Goal: Information Seeking & Learning: Learn about a topic

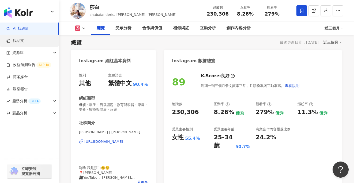
click at [24, 41] on link "找貼文" at bounding box center [15, 40] width 18 height 5
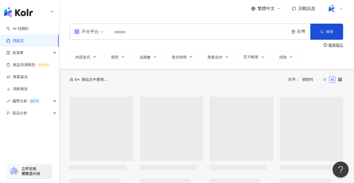
click at [140, 33] on input "search" at bounding box center [199, 32] width 176 height 12
type input "*"
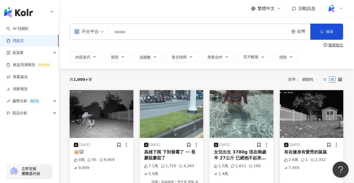
click at [142, 29] on input "search" at bounding box center [199, 32] width 176 height 12
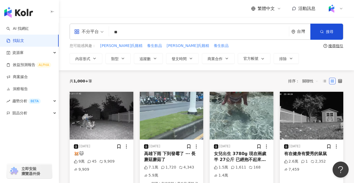
type input "*"
type input "***"
type input "**********"
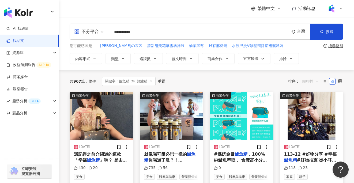
click at [314, 81] on span "關聯性" at bounding box center [311, 81] width 16 height 9
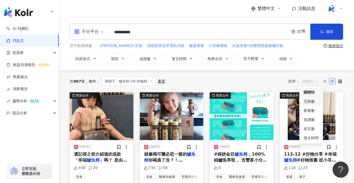
click at [316, 102] on div "互動數" at bounding box center [311, 101] width 15 height 6
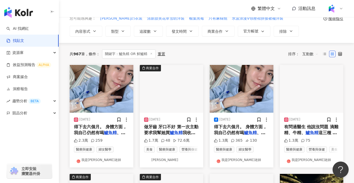
scroll to position [32, 0]
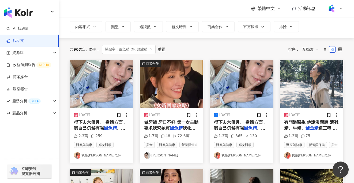
click at [176, 129] on mark "鱸魚精" at bounding box center [176, 127] width 13 height 5
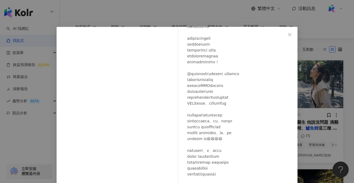
scroll to position [45, 0]
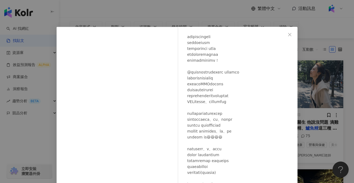
click at [231, 12] on div "蔡昕言 2025/4/17 1.7萬 48 72.6萬 查看原始貼文" at bounding box center [177, 91] width 354 height 183
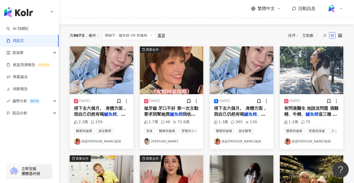
scroll to position [45, 0]
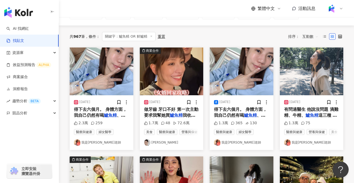
click at [113, 116] on mark "鱸魚精" at bounding box center [110, 115] width 13 height 5
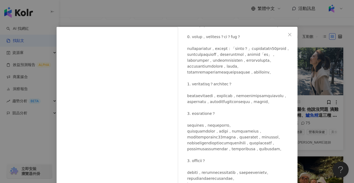
scroll to position [0, 0]
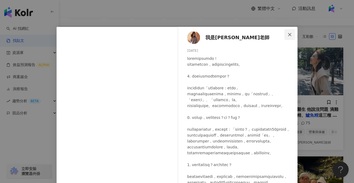
click at [290, 34] on icon "close" at bounding box center [290, 34] width 4 height 4
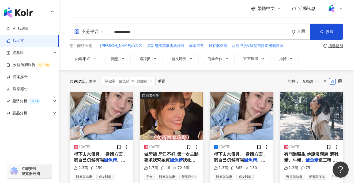
click at [308, 82] on span "互動數" at bounding box center [311, 81] width 16 height 9
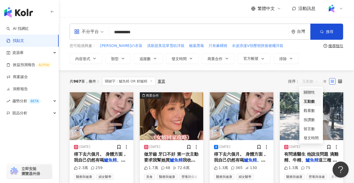
click at [273, 84] on div "共 967 筆 條件 ： 關鍵字：鱸魚精 OR 鮮鱸精 重置 排序： 互動數" at bounding box center [207, 81] width 274 height 9
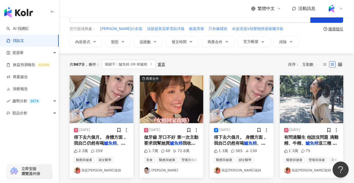
scroll to position [18, 0]
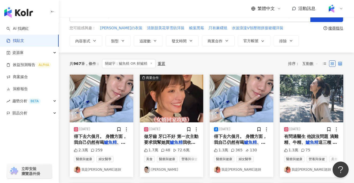
click at [342, 63] on icon at bounding box center [341, 64] width 4 height 4
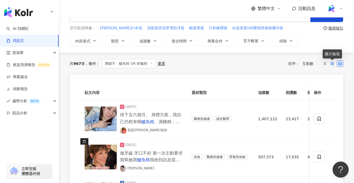
click at [333, 63] on icon at bounding box center [333, 64] width 4 height 4
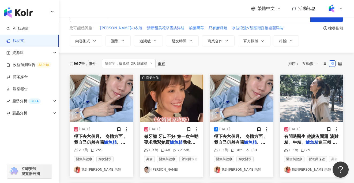
click at [186, 142] on span "我收到訊息當然是馬上安排！ @" at bounding box center [169, 145] width 51 height 11
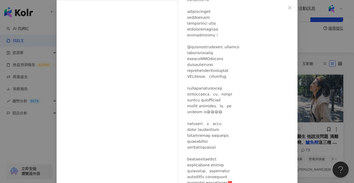
scroll to position [45, 0]
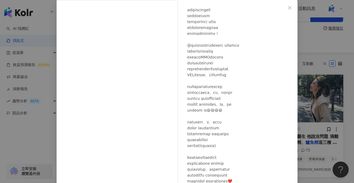
click at [338, 45] on div "蔡昕言 2025/4/17 1.7萬 48 72.6萬 查看原始貼文" at bounding box center [177, 91] width 354 height 183
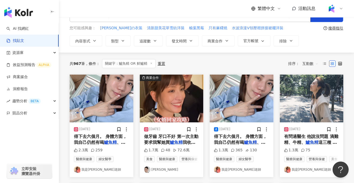
click at [100, 112] on img at bounding box center [102, 99] width 64 height 48
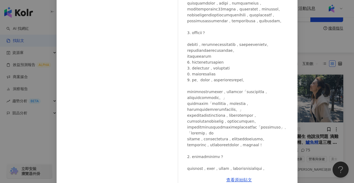
scroll to position [161, 0]
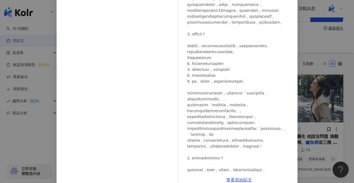
click at [314, 52] on div "我是江老師 2024/11/14 2.3萬 259 查看原始貼文" at bounding box center [177, 91] width 354 height 183
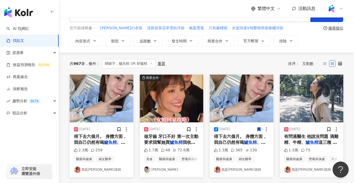
click at [101, 142] on span "得下去六個月。 身體方面，我自己仍然有喝" at bounding box center [100, 139] width 53 height 11
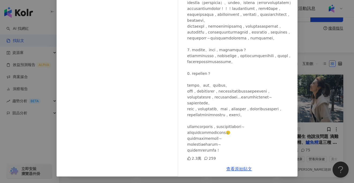
scroll to position [472, 0]
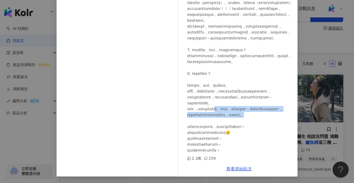
drag, startPoint x: 240, startPoint y: 113, endPoint x: 252, endPoint y: 125, distance: 16.7
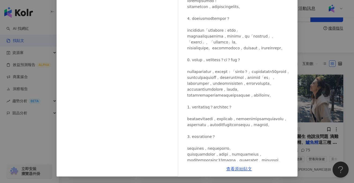
scroll to position [0, 0]
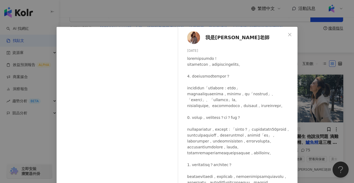
click at [220, 39] on span "我是江老師" at bounding box center [238, 38] width 64 height 8
click at [50, 130] on div "我是江老師 2024/11/14 2.3萬 259 查看原始貼文" at bounding box center [177, 91] width 354 height 183
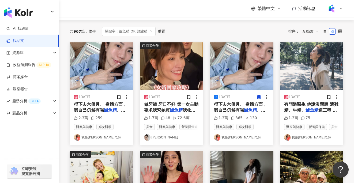
scroll to position [51, 0]
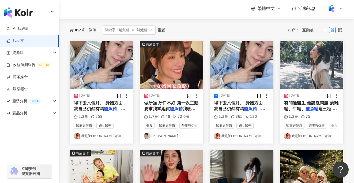
click at [310, 103] on span "有問過醫生 他說沒問題 滴雞精、牛精、" at bounding box center [311, 105] width 54 height 11
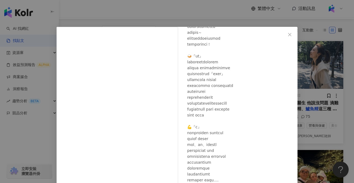
scroll to position [61, 0]
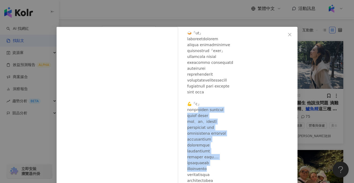
drag, startPoint x: 207, startPoint y: 110, endPoint x: 251, endPoint y: 166, distance: 71.4
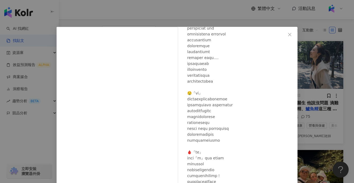
scroll to position [162, 0]
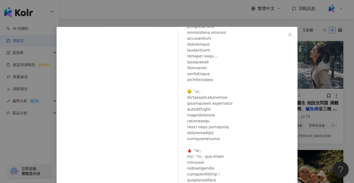
click at [19, 139] on div "我是江老師 2024/10/15 1.3萬 75 查看原始貼文" at bounding box center [177, 91] width 354 height 183
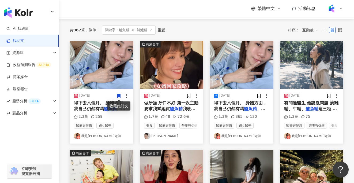
click at [166, 70] on img at bounding box center [172, 65] width 64 height 48
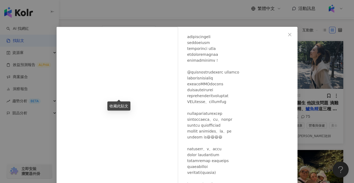
scroll to position [58, 0]
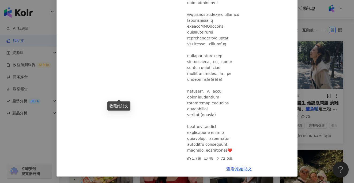
click at [15, 141] on div "蔡昕言 2025/4/17 1.7萬 48 72.6萬 查看原始貼文" at bounding box center [177, 91] width 354 height 183
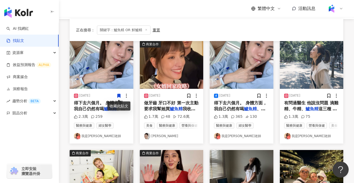
scroll to position [110, 0]
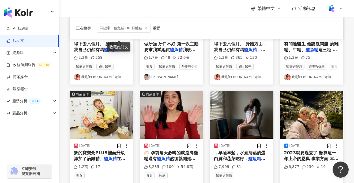
click at [108, 116] on img at bounding box center [102, 115] width 64 height 48
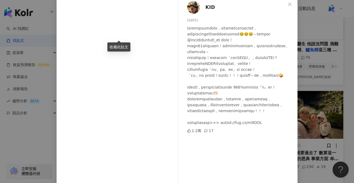
scroll to position [30, 0]
click at [32, 133] on div "KID 2023/12/18 1.2萬 17 查看原始貼文" at bounding box center [177, 91] width 354 height 183
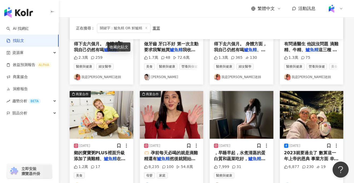
click at [247, 118] on img at bounding box center [242, 115] width 64 height 48
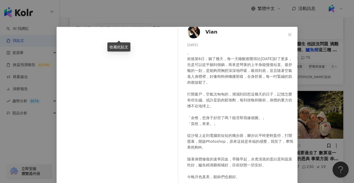
scroll to position [11, 0]
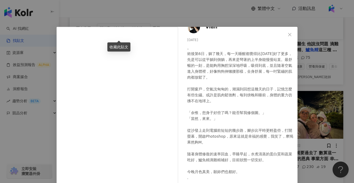
click at [37, 143] on div "Vian 2024/6/11 。 術後第6日，躺了幾天，每一天睡醒都覺得比昨天好了更多，先是可以從平躺到側躺，再來是彎著的上半身能慢慢站直。最舒暢的一刻，是能…" at bounding box center [177, 91] width 354 height 183
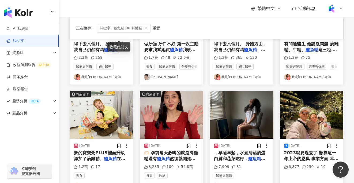
click at [298, 122] on img at bounding box center [312, 115] width 64 height 48
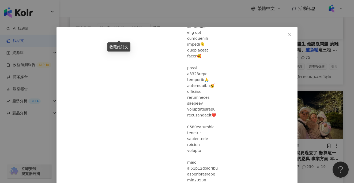
scroll to position [431, 0]
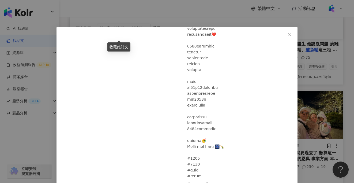
click at [24, 138] on div "小馬 倪子鈞 2023/12/31 6,877 230 19 查看原始貼文" at bounding box center [177, 91] width 354 height 183
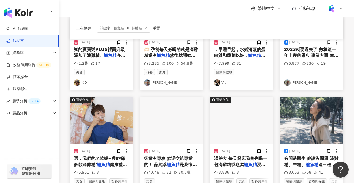
scroll to position [223, 0]
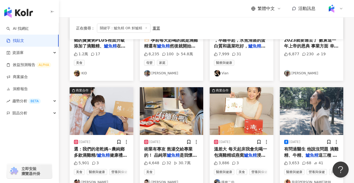
click at [162, 116] on img at bounding box center [172, 111] width 64 height 48
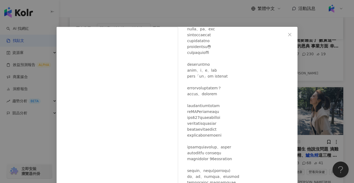
scroll to position [151, 0]
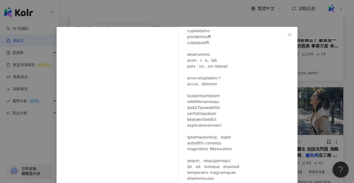
click at [37, 146] on div "蔡昕言 2024/5/1 4,648 32 30.7萬 查看原始貼文" at bounding box center [177, 91] width 354 height 183
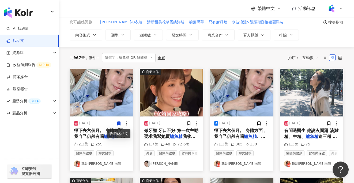
scroll to position [26, 0]
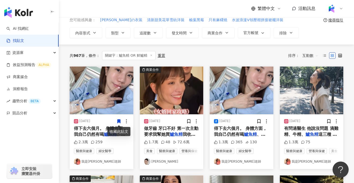
click at [92, 134] on span "得下去六個月。 身體方面，我自己仍然有喝" at bounding box center [100, 131] width 53 height 11
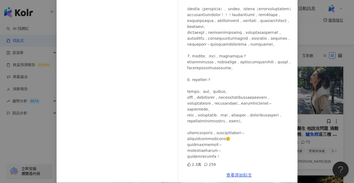
scroll to position [58, 0]
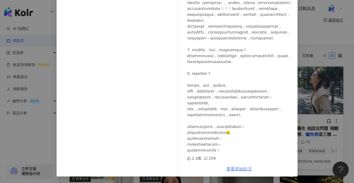
click at [233, 170] on link "查看原始貼文" at bounding box center [240, 168] width 26 height 5
click at [41, 141] on div "我是江老師 2024/11/14 2.3萬 259 查看原始貼文" at bounding box center [177, 91] width 354 height 183
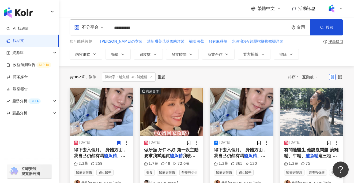
scroll to position [6, 0]
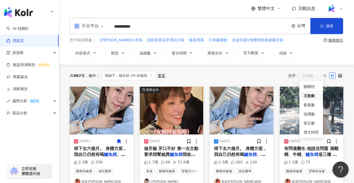
click at [312, 77] on span "互動數" at bounding box center [311, 75] width 16 height 9
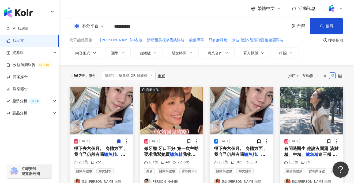
click at [264, 73] on div "共 967 筆 條件 ： 關鍵字：鱸魚精 OR 鮮鱸精 重置 排序： 互動數" at bounding box center [207, 75] width 274 height 9
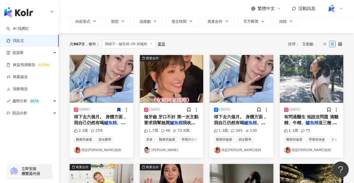
scroll to position [38, 0]
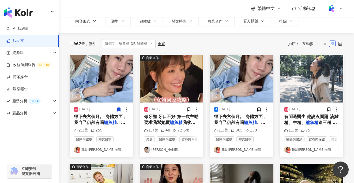
click at [309, 86] on img at bounding box center [312, 79] width 64 height 48
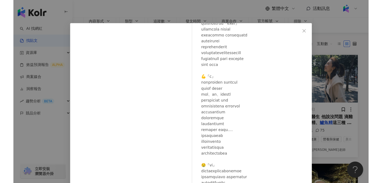
scroll to position [4, 0]
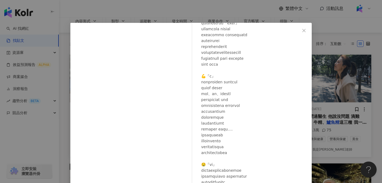
click at [340, 10] on div "我是江老師 2024/10/15 1.3萬 75 查看原始貼文" at bounding box center [191, 91] width 382 height 183
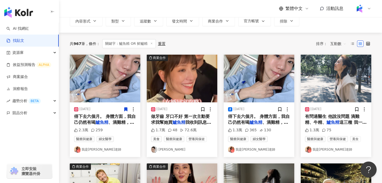
scroll to position [0, 0]
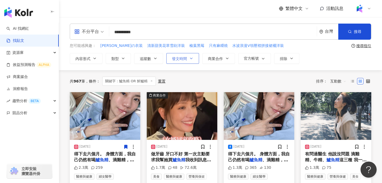
click at [188, 57] on button "發文時間" at bounding box center [182, 58] width 33 height 11
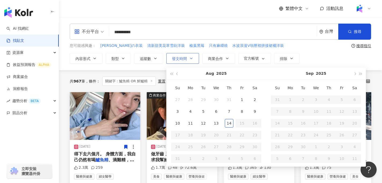
click at [188, 57] on button "發文時間" at bounding box center [182, 58] width 33 height 11
type input "**********"
click at [315, 55] on div "內容形式 類型 追蹤數 發文時間 Aug 2025 Su Mo Tu We Th Fr Sa 27 28 29 30 31 1 2 3 4 5 6 7 8 9…" at bounding box center [220, 58] width 301 height 11
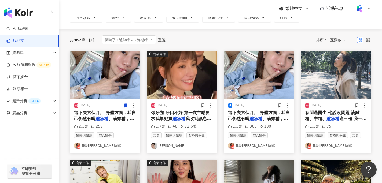
scroll to position [42, 0]
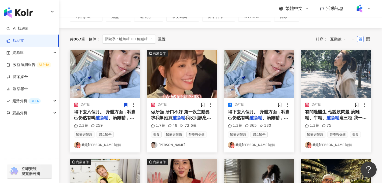
click at [317, 111] on span "有問過醫生 他說沒問題 滴雞精、牛精、" at bounding box center [332, 114] width 54 height 11
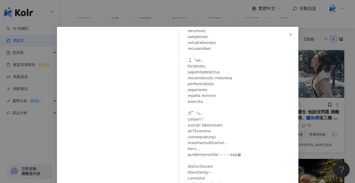
scroll to position [57, 0]
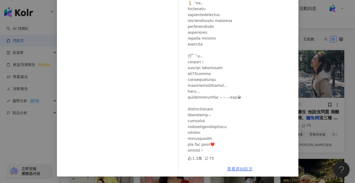
click at [244, 169] on link "查看原始貼文" at bounding box center [240, 168] width 26 height 5
click at [33, 137] on div "我是江老師 2024/10/15 1.3萬 75 查看原始貼文" at bounding box center [177, 91] width 355 height 183
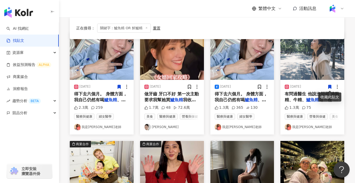
scroll to position [60, 0]
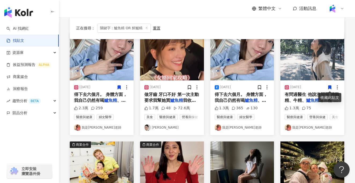
click at [179, 97] on div "做牙齒 牙口不好 第一次主動要求我幫她買 鱸魚精 我收到訊息當然是馬上安排！ @" at bounding box center [171, 98] width 55 height 12
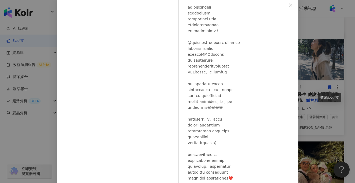
scroll to position [57, 0]
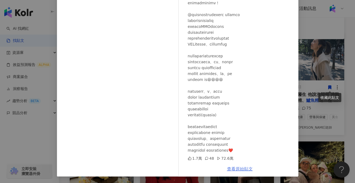
click at [234, 169] on link "查看原始貼文" at bounding box center [240, 168] width 26 height 5
click at [330, 29] on div "蔡昕言 2025/4/17 1.7萬 48 72.6萬 查看原始貼文" at bounding box center [177, 91] width 355 height 183
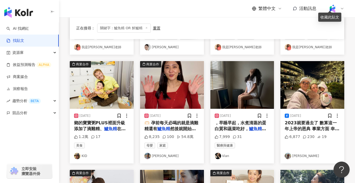
scroll to position [140, 0]
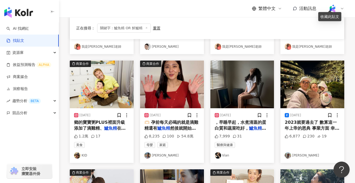
click at [240, 125] on div "，早睡早起，水煮清蒸的蛋白質和蔬菜吃好， 鱸魚精 滴雞精補好，目前狀態一切安好。" at bounding box center [241, 126] width 55 height 12
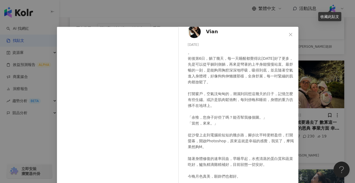
scroll to position [11, 0]
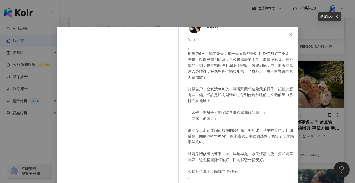
click at [32, 150] on div "Vian 2024/6/11 。 術後第6日，躺了幾天，每一天睡醒都覺得比昨天好了更多，先是可以從平躺到側躺，再來是彎著的上半身能慢慢站直。最舒暢的一刻，是能…" at bounding box center [177, 91] width 355 height 183
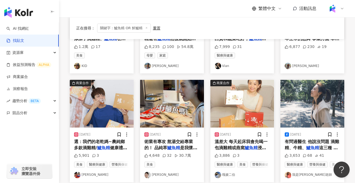
scroll to position [243, 0]
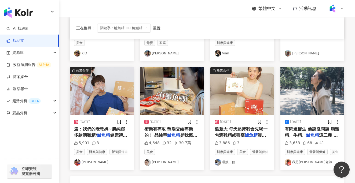
click at [174, 136] on mark "鱸魚精" at bounding box center [173, 135] width 13 height 5
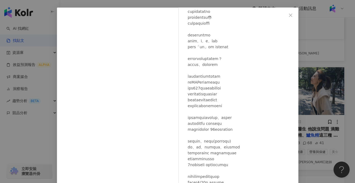
scroll to position [0, 0]
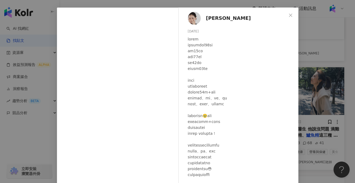
click at [28, 137] on div "蔡昕言 2024/5/1 4,648 32 30.7萬 查看原始貼文" at bounding box center [177, 91] width 355 height 183
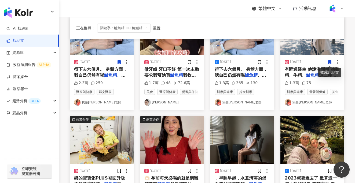
scroll to position [73, 0]
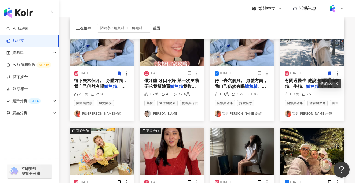
click at [174, 59] on img at bounding box center [172, 43] width 64 height 48
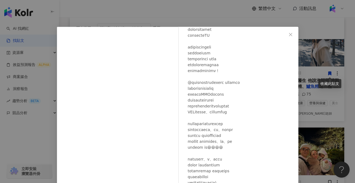
scroll to position [31, 0]
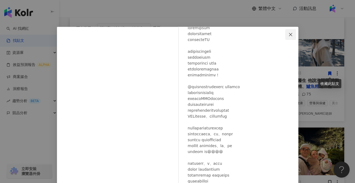
click at [292, 33] on icon "close" at bounding box center [290, 34] width 4 height 4
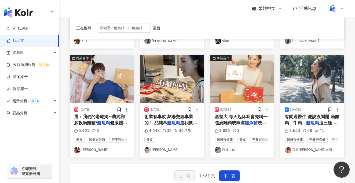
scroll to position [255, 0]
click at [165, 116] on span "術業有專攻 熬湯交給專業的！ 品純萃" at bounding box center [168, 119] width 49 height 11
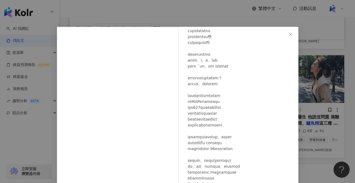
scroll to position [57, 0]
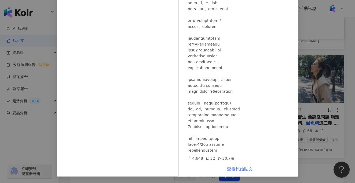
click at [244, 170] on link "查看原始貼文" at bounding box center [240, 168] width 26 height 5
click at [27, 132] on div "蔡昕言 2024/5/1 4,648 32 30.7萬 查看原始貼文" at bounding box center [177, 91] width 355 height 183
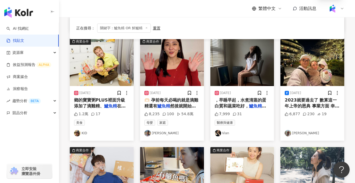
scroll to position [162, 0]
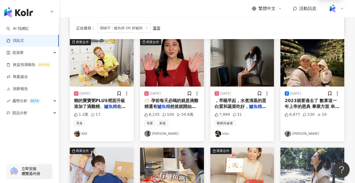
click at [239, 71] on img at bounding box center [242, 63] width 64 height 48
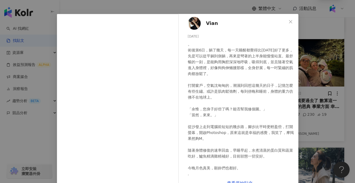
scroll to position [0, 0]
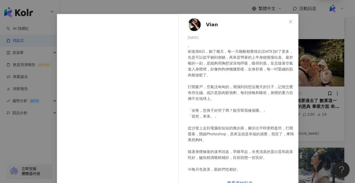
click at [349, 76] on div "Vian 2024/6/11 。 術後第6日，躺了幾天，每一天睡醒都覺得比昨天好了更多，先是可以從平躺到側躺，再來是彎著的上半身能慢慢站直。最舒暢的一刻，是能…" at bounding box center [177, 91] width 355 height 183
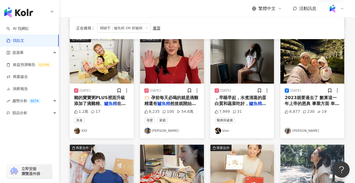
scroll to position [166, 0]
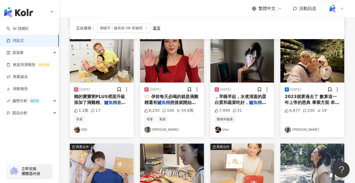
click at [246, 99] on div "，早睡早起，水煮清蒸的蛋白質和蔬菜吃好， 鱸魚精 滴雞精補好，目前狀態一切安好。" at bounding box center [241, 100] width 55 height 12
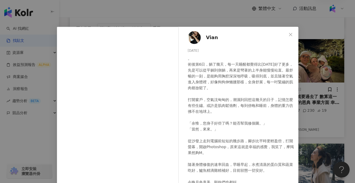
click at [240, 122] on div "Vian 2024/6/11 。 術後第6日，躺了幾天，每一天睡醒都覺得比昨天好了更多，先是可以從平躺到側躺，再來是彎著的上半身能慢慢站直。最舒暢的一刻，是能…" at bounding box center [239, 115] width 117 height 177
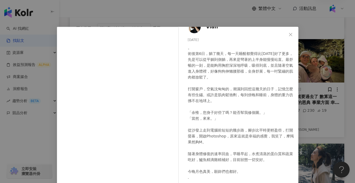
scroll to position [27, 0]
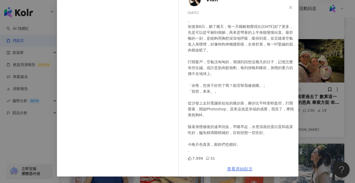
click at [241, 170] on link "查看原始貼文" at bounding box center [240, 168] width 26 height 5
click at [43, 162] on div "Vian 2024/6/11 。 術後第6日，躺了幾天，每一天睡醒都覺得比昨天好了更多，先是可以從平躺到側躺，再來是彎著的上半身能慢慢站直。最舒暢的一刻，是能…" at bounding box center [177, 91] width 355 height 183
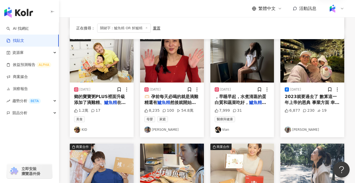
scroll to position [235, 0]
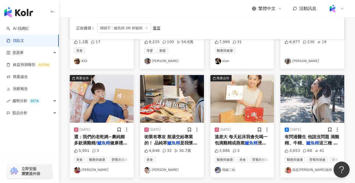
click at [173, 113] on img at bounding box center [172, 99] width 64 height 48
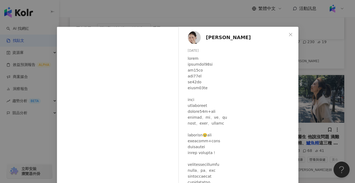
click at [314, 117] on div "蔡昕言 2024/5/1 4,648 32 30.7萬 查看原始貼文" at bounding box center [177, 91] width 355 height 183
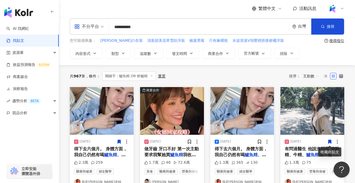
scroll to position [2, 0]
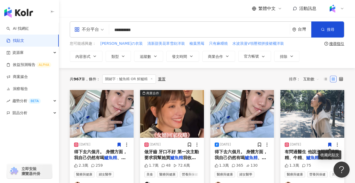
click at [173, 122] on img at bounding box center [172, 114] width 64 height 48
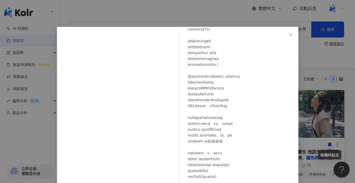
scroll to position [43, 0]
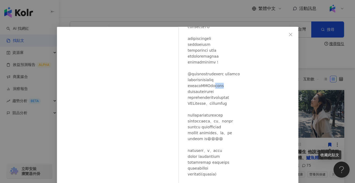
drag, startPoint x: 240, startPoint y: 86, endPoint x: 226, endPoint y: 86, distance: 14.2
click at [226, 86] on div at bounding box center [241, 112] width 106 height 201
copy div "冷萃技術"
click at [254, 16] on div "蔡昕言 2025/4/17 1.7萬 48 72.6萬 查看原始貼文" at bounding box center [177, 91] width 355 height 183
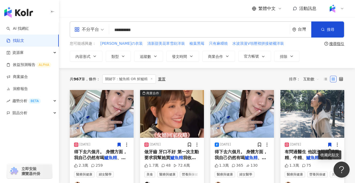
drag, startPoint x: 174, startPoint y: 27, endPoint x: 99, endPoint y: 30, distance: 74.3
click at [99, 30] on div "**********" at bounding box center [207, 29] width 274 height 16
type input "*"
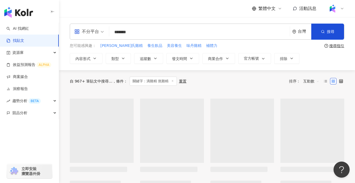
click at [128, 33] on input "*******" at bounding box center [199, 32] width 176 height 12
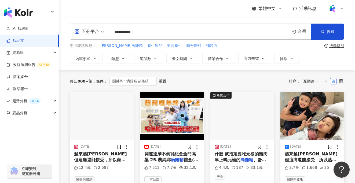
type input "**********"
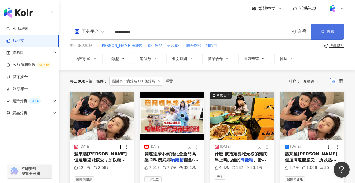
click at [331, 31] on span "搜尋" at bounding box center [331, 31] width 8 height 4
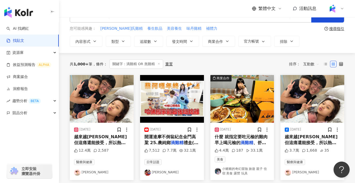
scroll to position [19, 0]
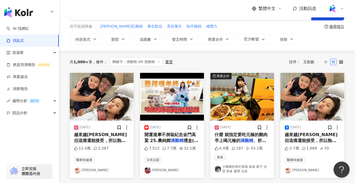
click at [106, 135] on span "越來越強烈 但這痛還能接受，所以熱了一包" at bounding box center [100, 140] width 53 height 17
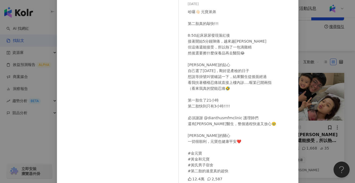
scroll to position [57, 0]
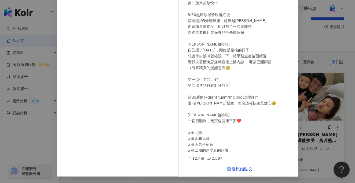
click at [315, 108] on div "陳彥婷 tiffany 2024/4/26 哈囉👋🏻 元寶弟弟 第二胎真的敲快!!! 8:50起床尿尿發現落紅後 接著開始5分鐘陣痛，越來越強烈 但這痛還能接…" at bounding box center [177, 91] width 355 height 183
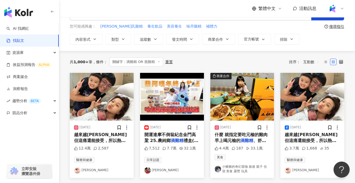
click at [239, 134] on span "什麼 就指定要吃元榆的雞肉 早上喝元榆的" at bounding box center [240, 137] width 53 height 11
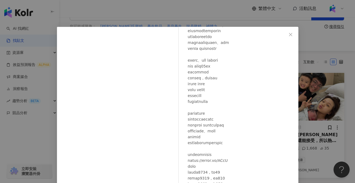
scroll to position [47, 0]
click at [36, 155] on div "小豬豬的奇幻冒險 旅遊 親子 住宿 美食 露營 玩具 2024/3/5 4.4萬 187 33.1萬 查看原始貼文" at bounding box center [177, 91] width 355 height 183
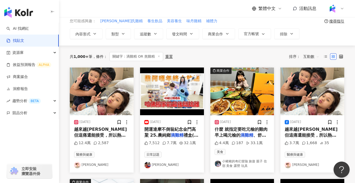
scroll to position [26, 0]
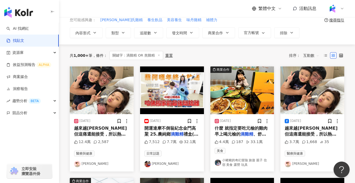
click at [309, 58] on span "互動數" at bounding box center [311, 55] width 16 height 9
click at [219, 48] on div "共 1,000+ 筆 條件 ： 關鍵字：滴雞精 OR 熬雞精 重置 排序： 互動數" at bounding box center [207, 55] width 274 height 22
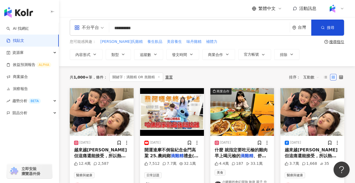
scroll to position [0, 0]
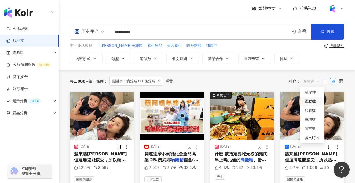
click at [316, 80] on span "互動數" at bounding box center [311, 81] width 16 height 9
click at [221, 79] on div "共 1,000+ 筆 條件 ： 關鍵字：滴雞精 OR 熬雞精 重置 排序： 互動數" at bounding box center [207, 81] width 274 height 9
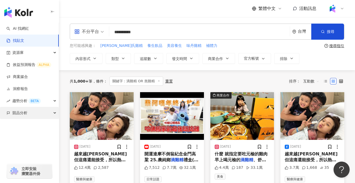
click at [40, 113] on div "競品分析" at bounding box center [29, 113] width 59 height 12
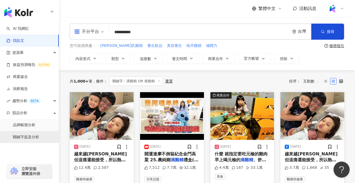
click at [39, 138] on link "關鍵字提及分析" at bounding box center [26, 137] width 26 height 5
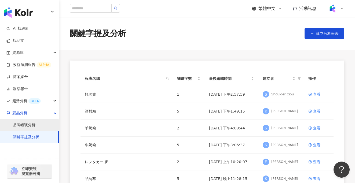
click at [35, 127] on link "品牌帳號分析" at bounding box center [24, 125] width 23 height 5
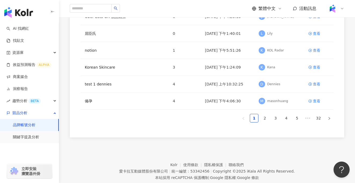
scroll to position [159, 0]
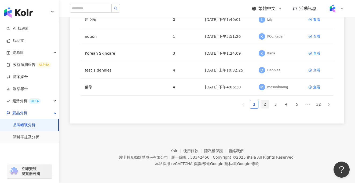
click at [264, 106] on link "2" at bounding box center [265, 104] width 8 height 8
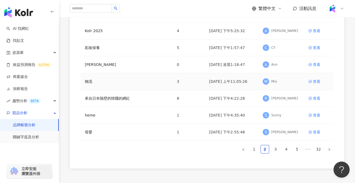
scroll to position [153, 0]
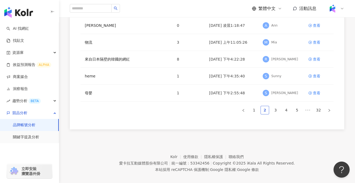
click at [264, 110] on link "2" at bounding box center [265, 110] width 8 height 8
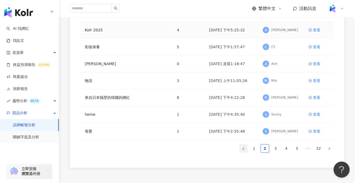
scroll to position [159, 0]
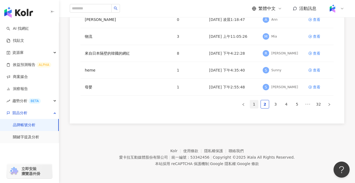
click at [255, 106] on link "1" at bounding box center [254, 104] width 8 height 8
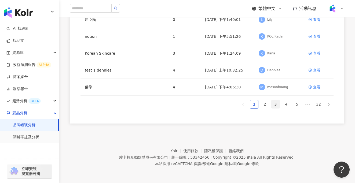
click at [274, 104] on link "3" at bounding box center [275, 104] width 8 height 8
click at [274, 106] on link "3" at bounding box center [275, 104] width 8 height 8
click at [265, 106] on link "2" at bounding box center [265, 104] width 8 height 8
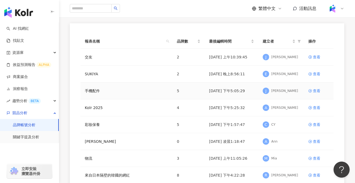
scroll to position [37, 0]
click at [38, 136] on link "關鍵字提及分析" at bounding box center [26, 137] width 26 height 5
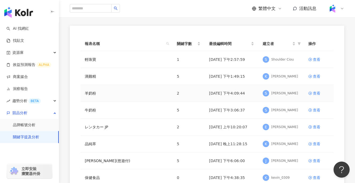
scroll to position [36, 0]
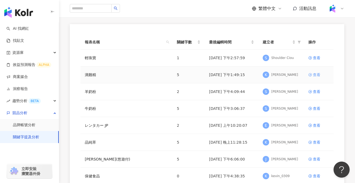
click at [314, 74] on div "查看" at bounding box center [317, 75] width 8 height 6
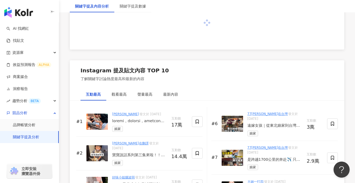
scroll to position [696, 0]
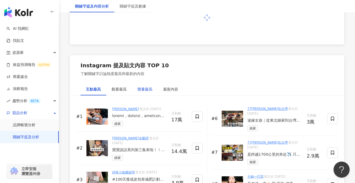
click at [143, 91] on div "聲量最高" at bounding box center [144, 89] width 15 height 6
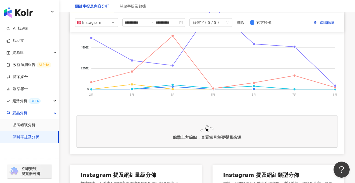
scroll to position [0, 0]
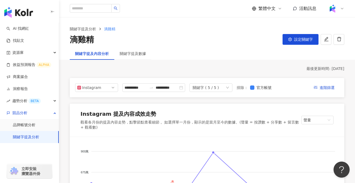
click at [227, 90] on div "關鍵字 ( 5 / 5 )" at bounding box center [210, 87] width 43 height 9
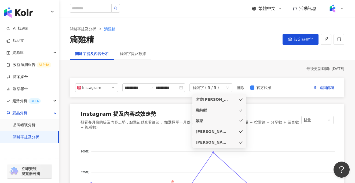
click at [227, 90] on div "關鍵字 ( 5 / 5 )" at bounding box center [210, 87] width 43 height 9
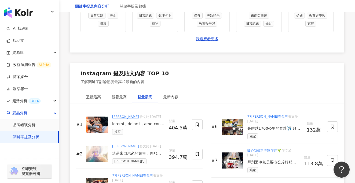
scroll to position [831, 0]
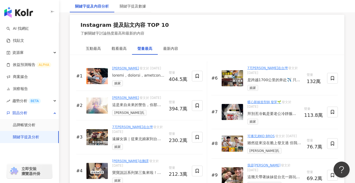
click at [133, 78] on div at bounding box center [138, 75] width 52 height 5
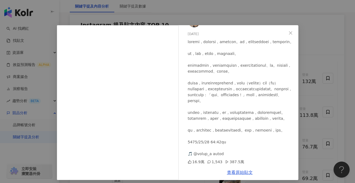
scroll to position [1, 0]
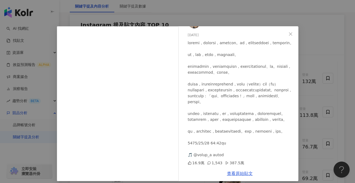
click at [298, 121] on div "Anuwai Hamawaki 2025/5/11 16.9萬 1,543 387.5萬 查看原始貼文" at bounding box center [177, 91] width 355 height 183
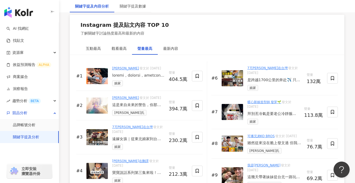
click at [99, 79] on img at bounding box center [96, 76] width 21 height 16
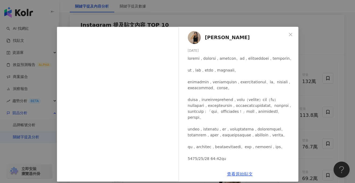
click at [54, 64] on div "Anuwai Hamawaki 2025/5/11 16.9萬 1,543 387.5萬 查看原始貼文" at bounding box center [177, 91] width 355 height 183
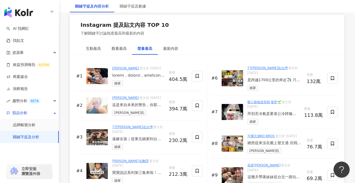
click at [131, 108] on div "這是來自未來的警告，你那邊還有救 未來的你悄悄的到來，而你卻看不出來， 現代人長時間使用3C，都忘了保養。 白蘭氏葉黃素系列， 20倍有效吸收率* 葉黃素飲添…" at bounding box center [138, 104] width 52 height 5
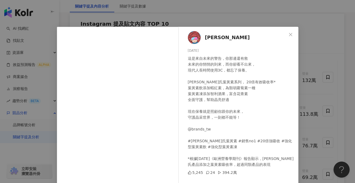
scroll to position [832, 0]
click at [43, 159] on div "廉傑克曼 2025/4/21 這是來自未來的警告，你那邊還有救 未來的你悄悄的到來，而你卻看不出來， 現代人長時間使用3C，都忘了保養。 白蘭氏葉黃素系列， …" at bounding box center [177, 91] width 355 height 183
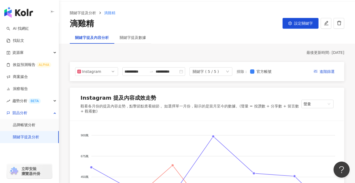
scroll to position [0, 0]
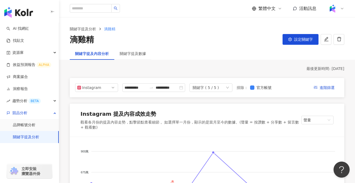
click at [222, 91] on div "關鍵字 ( 5 / 5 )" at bounding box center [210, 87] width 43 height 9
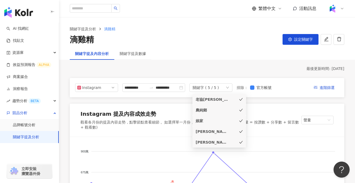
click at [264, 108] on div "Instagram 提及內容成效走勢 觀看各月份的提及內容走勢，點擊節點查看細節 。如選擇單一月份，顯示的是當月至今的數據。(聲量 = 按讚數 + 分享數 +…" at bounding box center [207, 120] width 274 height 33
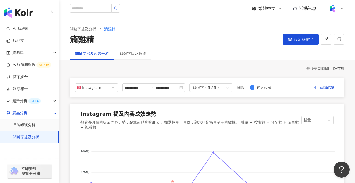
click at [224, 88] on div "關鍵字 ( 5 / 5 )" at bounding box center [210, 87] width 43 height 9
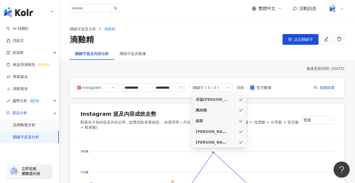
click at [209, 53] on div "關鍵字提及內容分析 關鍵字提及數據" at bounding box center [207, 53] width 296 height 12
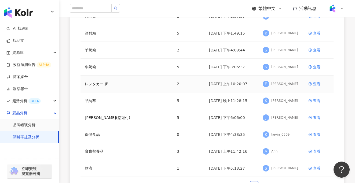
scroll to position [81, 0]
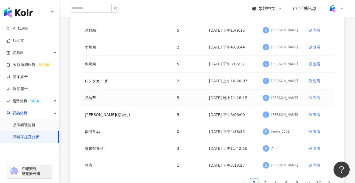
click at [318, 96] on div "查看" at bounding box center [317, 98] width 8 height 6
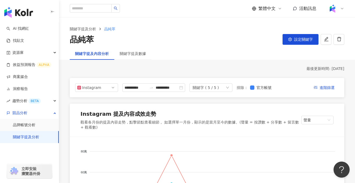
click at [208, 89] on div "關鍵字 ( 5 / 5 )" at bounding box center [205, 88] width 26 height 8
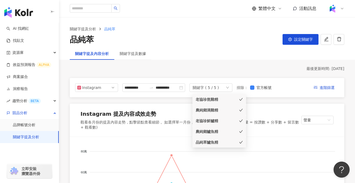
click at [162, 106] on div "Instagram 提及內容成效走勢 觀看各月份的提及內容走勢，點擊節點查看細節 。如選擇單一月份，顯示的是當月至今的數據。(聲量 = 按讚數 + 分享數 +…" at bounding box center [207, 120] width 274 height 33
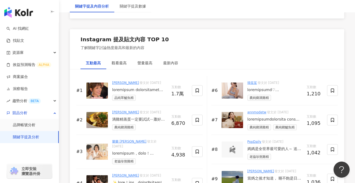
scroll to position [817, 0]
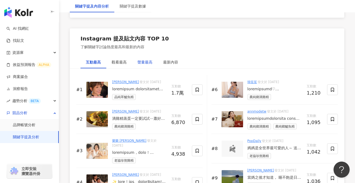
click at [144, 62] on div "聲量最高" at bounding box center [144, 62] width 15 height 6
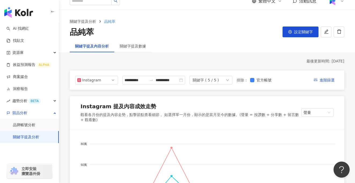
scroll to position [0, 0]
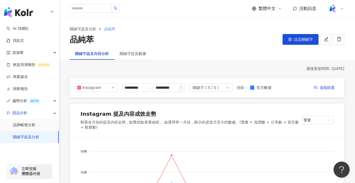
click at [228, 87] on div "關鍵字 ( 5 / 5 )" at bounding box center [210, 87] width 43 height 9
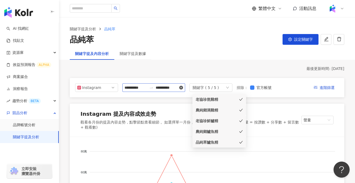
click at [183, 89] on icon "close-circle" at bounding box center [181, 88] width 4 height 4
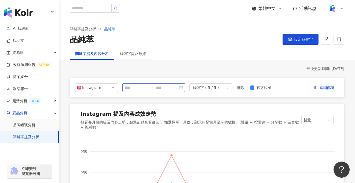
click at [184, 89] on div at bounding box center [153, 87] width 63 height 9
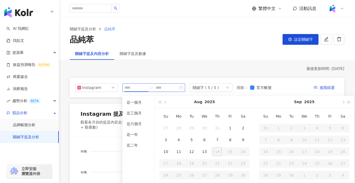
type input "**********"
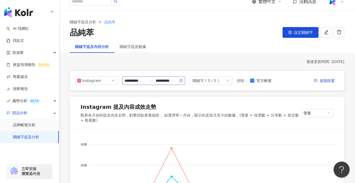
scroll to position [9, 0]
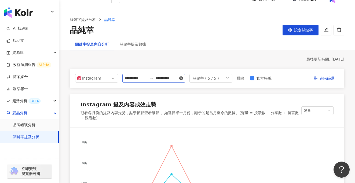
click at [183, 77] on icon "close-circle" at bounding box center [181, 78] width 4 height 4
click at [139, 80] on input at bounding box center [135, 78] width 23 height 6
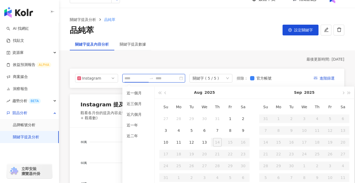
type input "**********"
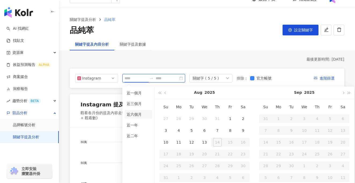
type input "**********"
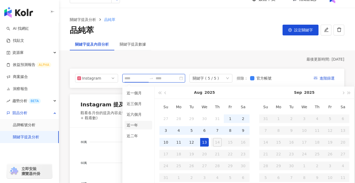
type input "**********"
click at [140, 124] on li "近一年" at bounding box center [138, 125] width 28 height 9
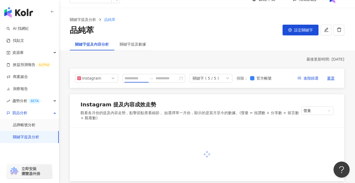
type input "**********"
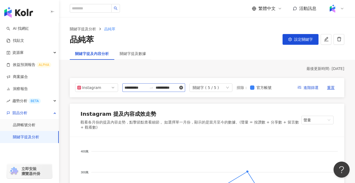
click at [183, 88] on icon "close-circle" at bounding box center [181, 88] width 4 height 4
click at [158, 88] on input at bounding box center [166, 88] width 23 height 6
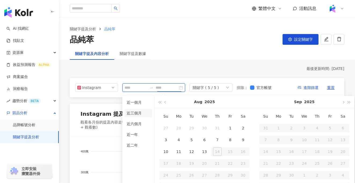
type input "**********"
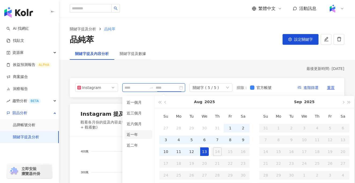
type input "**********"
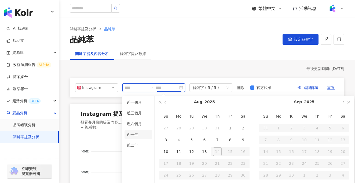
type input "**********"
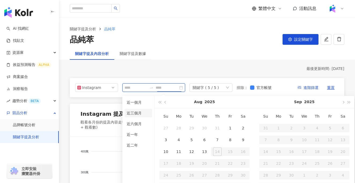
type input "**********"
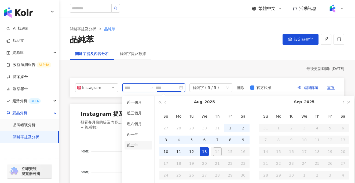
type input "**********"
click at [140, 143] on li "近二年" at bounding box center [138, 145] width 28 height 9
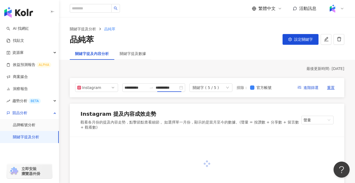
type input "**********"
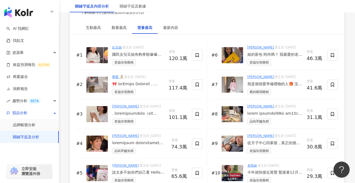
scroll to position [850, 0]
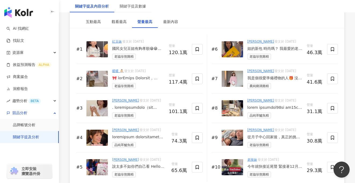
click at [232, 133] on img at bounding box center [231, 138] width 21 height 16
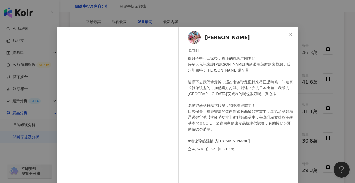
click at [313, 58] on div "Ken Young 2024/2/1 從月子中心回家後，真正的挑戰才剛開始 好多人私訊來說Ken的黑眼圈怎麼越來越深，我只能回答：Ivy比我還辛苦 這樣下去我…" at bounding box center [177, 91] width 355 height 183
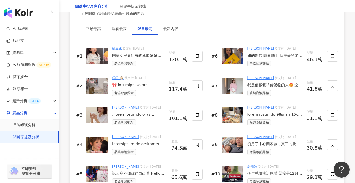
scroll to position [843, 0]
